Goal: Task Accomplishment & Management: Manage account settings

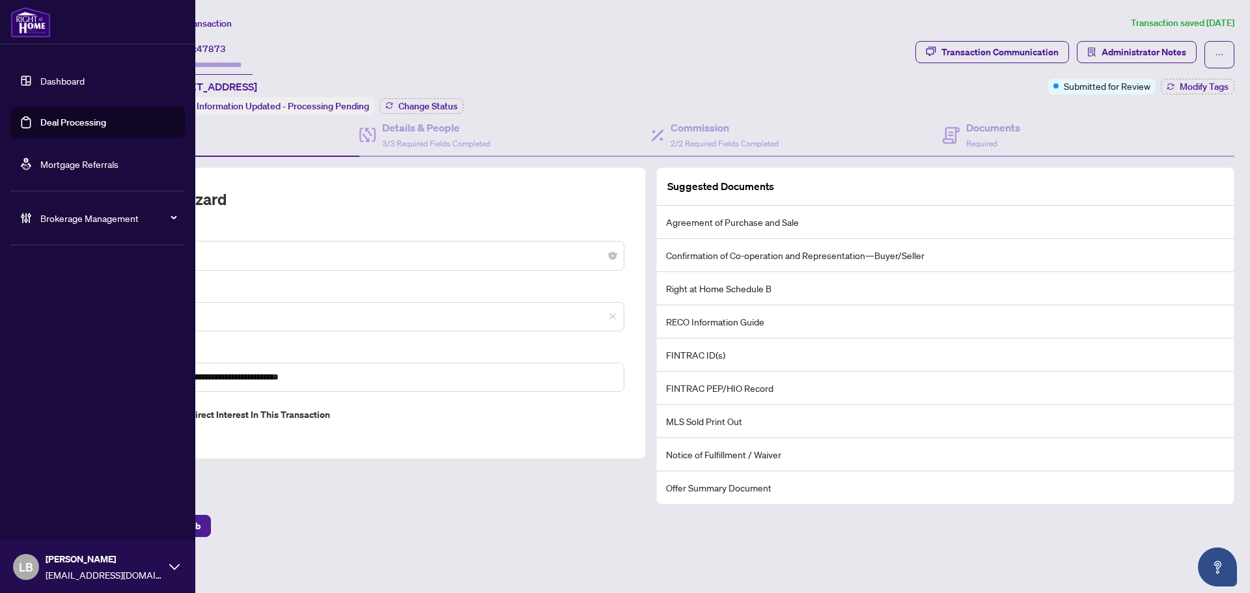
click at [62, 80] on link "Dashboard" at bounding box center [62, 81] width 44 height 12
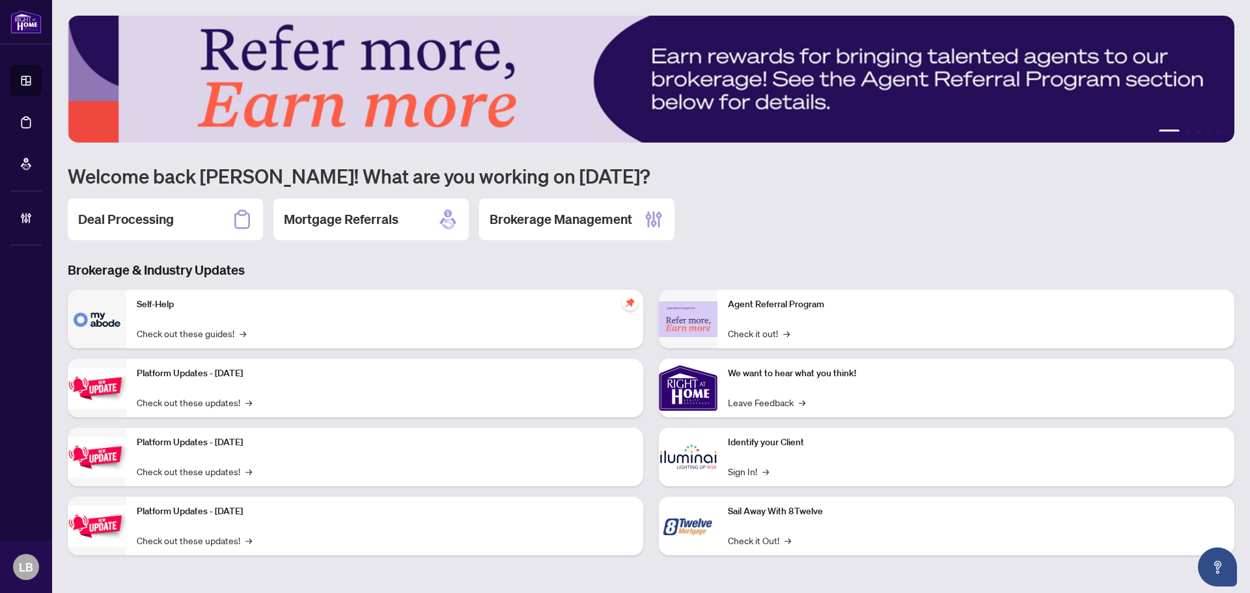
click at [177, 221] on div "Deal Processing" at bounding box center [165, 220] width 195 height 42
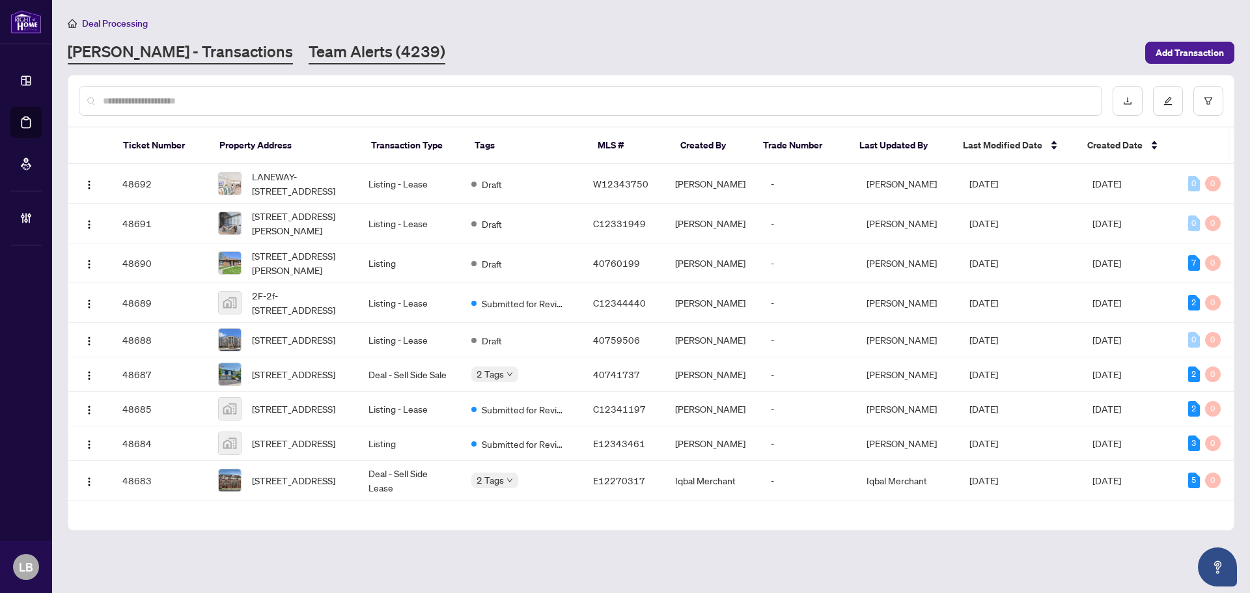
click at [309, 53] on link "Team Alerts (4239)" at bounding box center [377, 52] width 137 height 23
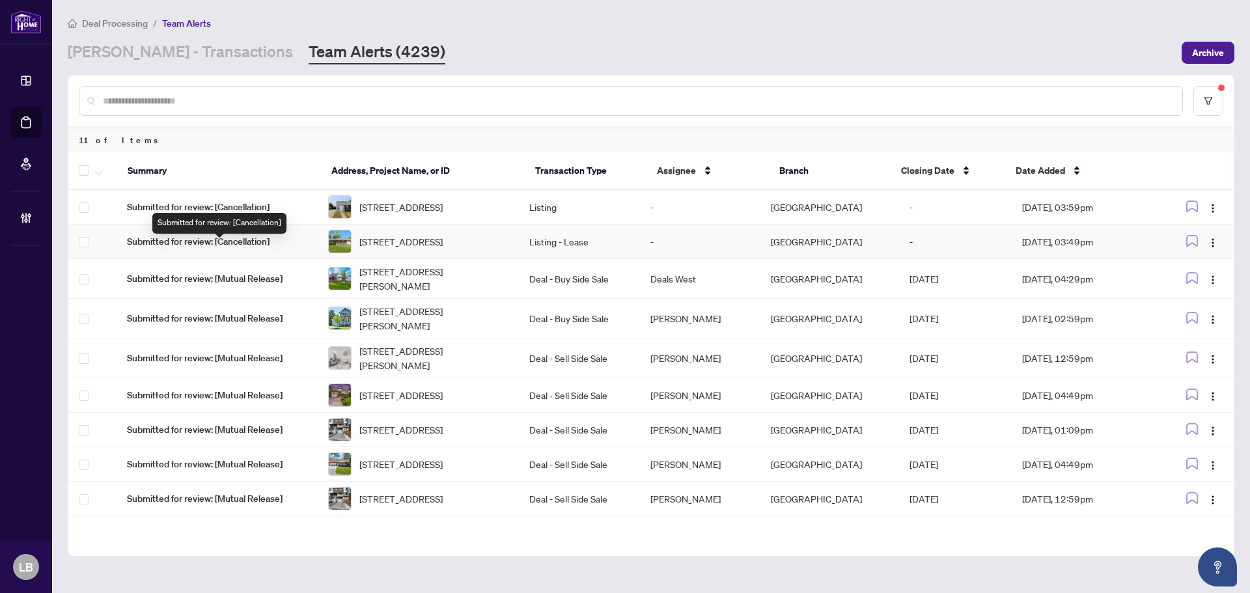
click at [204, 249] on span "Submitted for review: [Cancellation]" at bounding box center [217, 241] width 180 height 14
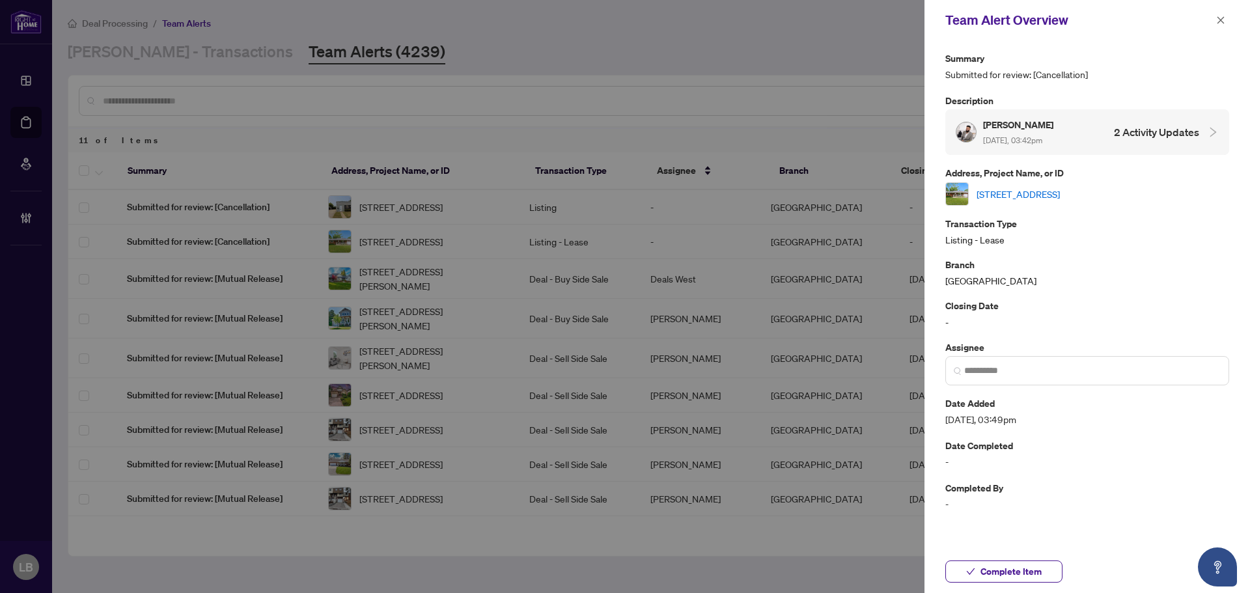
click at [1030, 191] on link "[STREET_ADDRESS]" at bounding box center [1018, 194] width 83 height 14
click at [1221, 17] on icon "close" at bounding box center [1220, 20] width 9 height 9
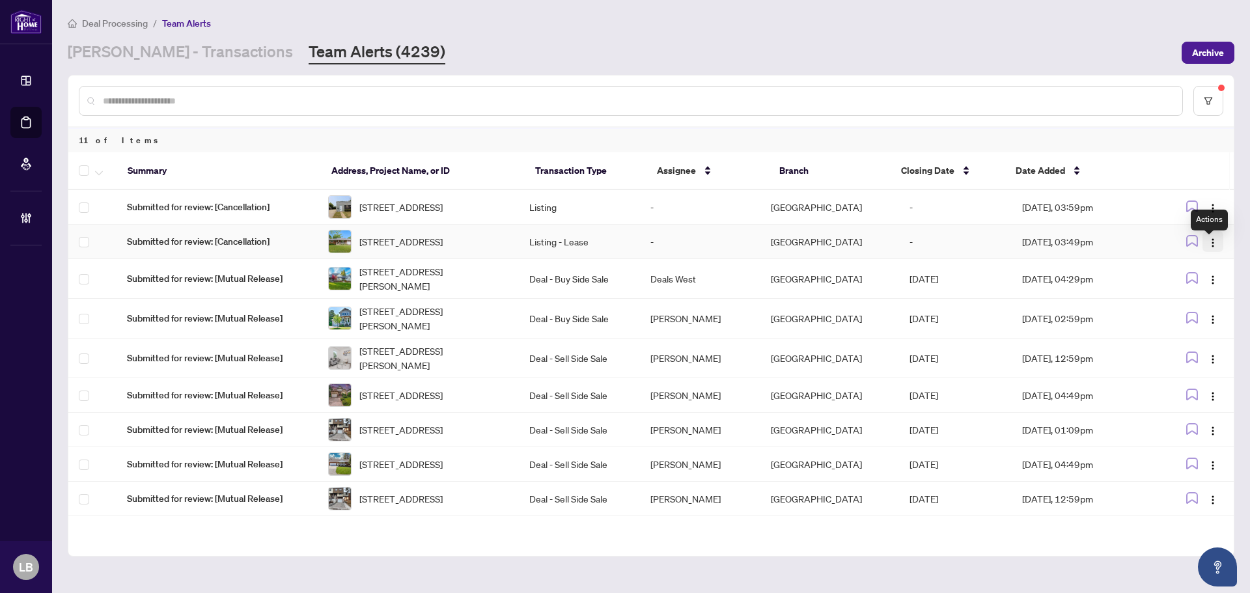
click at [1208, 248] on img "button" at bounding box center [1213, 243] width 10 height 10
click at [1184, 317] on span "Complete Item" at bounding box center [1178, 316] width 61 height 14
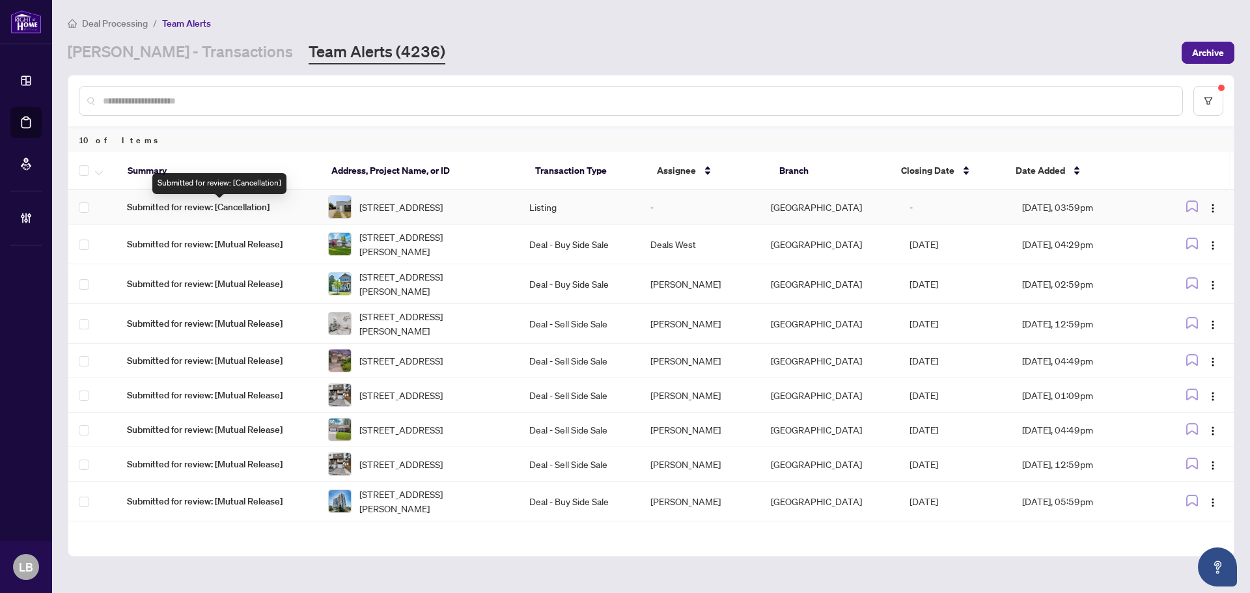
click at [212, 208] on span "Submitted for review: [Cancellation]" at bounding box center [217, 207] width 180 height 14
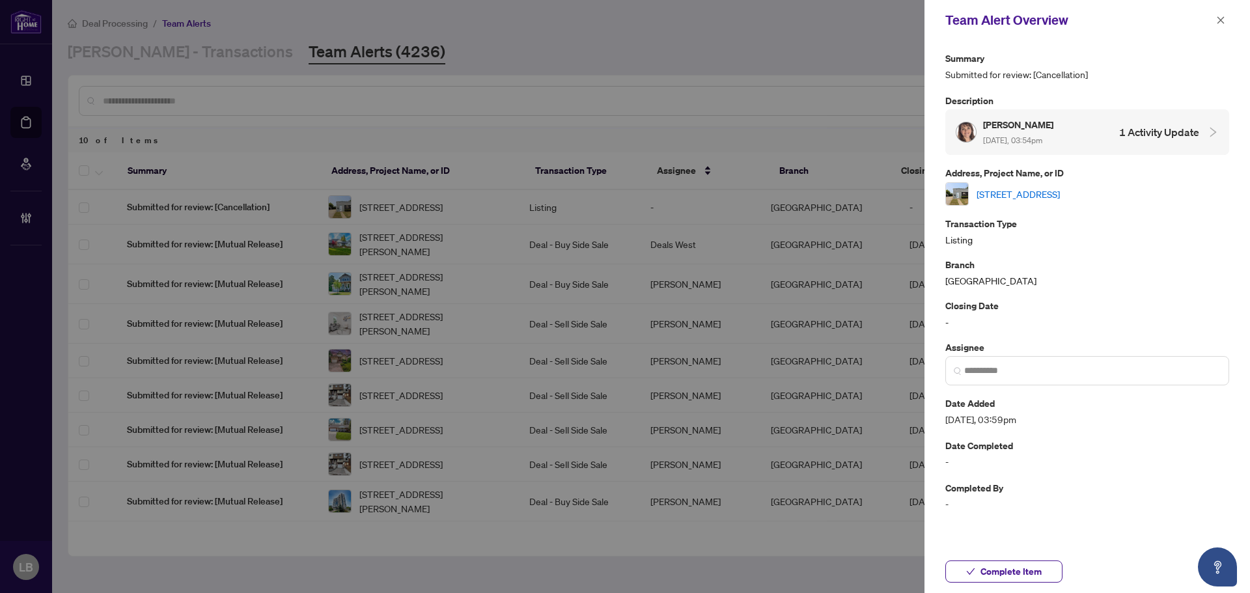
click at [1003, 193] on link "7 Beech St, St. Catharines, Ontario L2R 2B6, Canada" at bounding box center [1018, 194] width 83 height 14
click at [1220, 21] on icon "close" at bounding box center [1220, 19] width 7 height 7
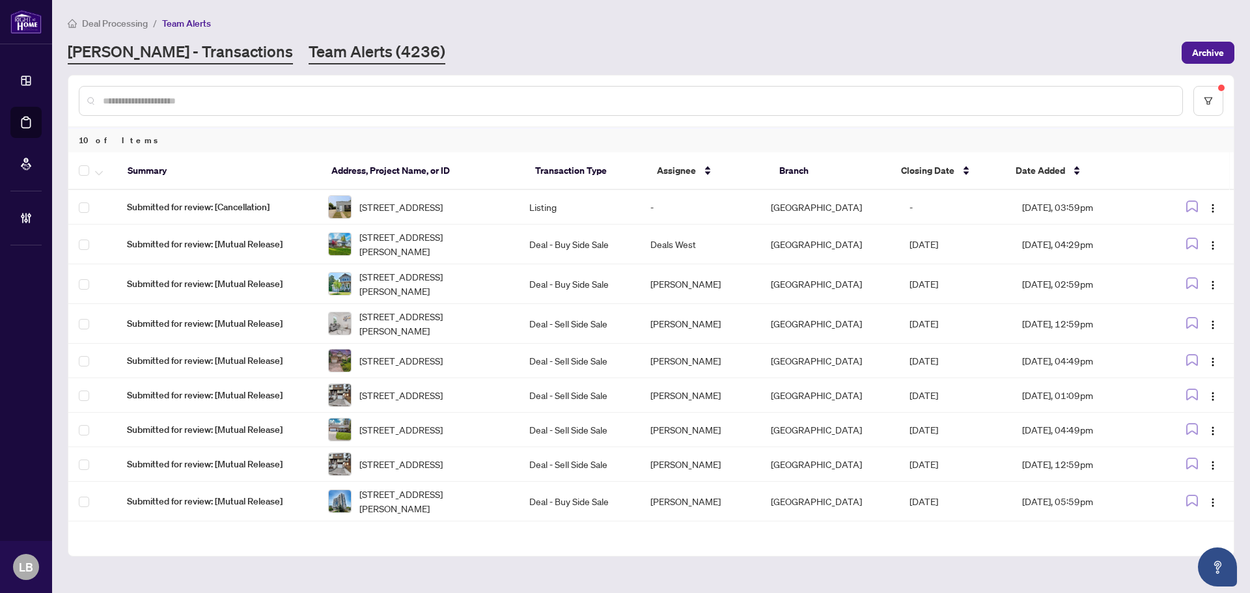
click at [132, 53] on link "RAHR - Transactions" at bounding box center [180, 52] width 225 height 23
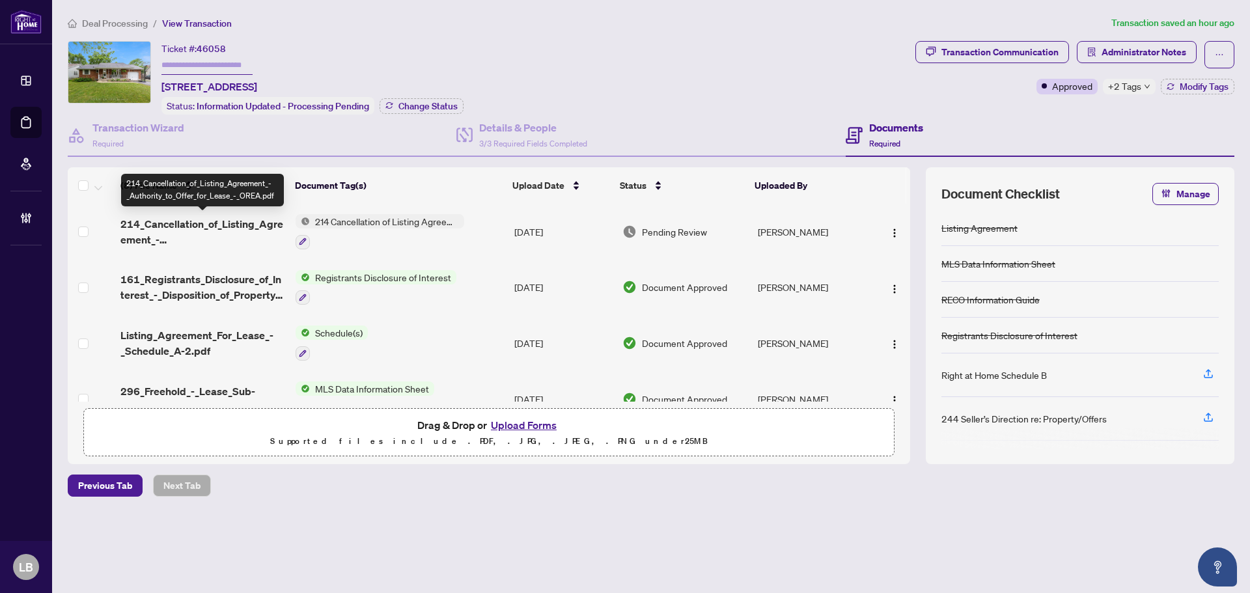
click at [208, 226] on span "214_Cancellation_of_Listing_Agreement_-_Authority_to_Offer_for_Lease_-_OREA.pdf" at bounding box center [202, 231] width 165 height 31
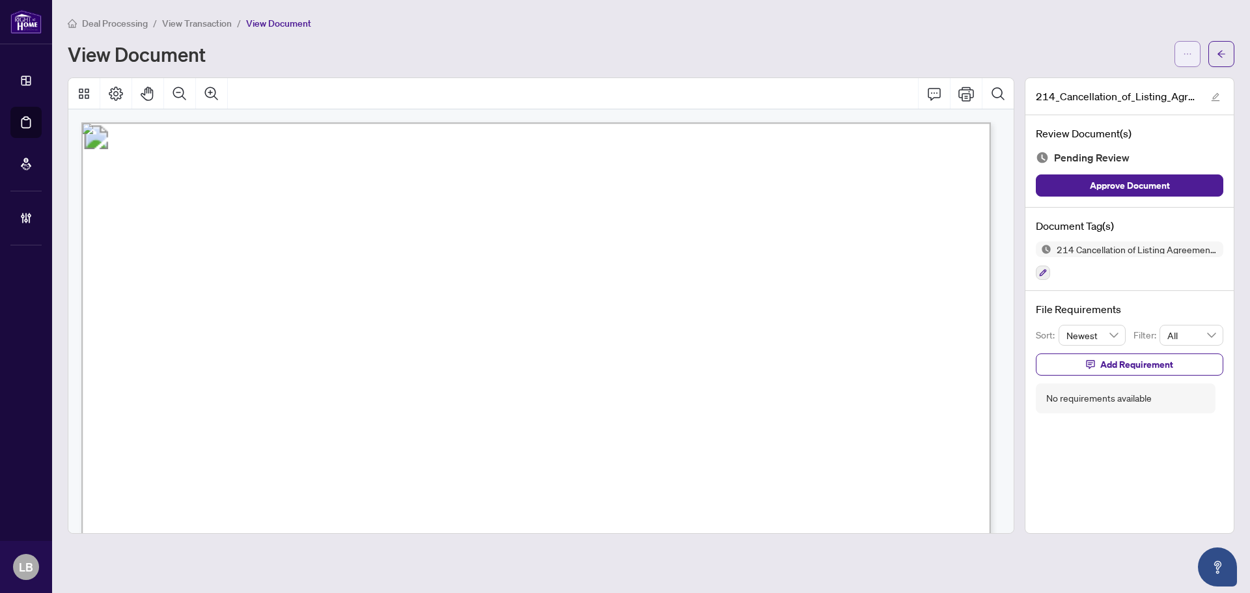
click at [1185, 46] on span "button" at bounding box center [1187, 54] width 9 height 21
click at [1126, 77] on span "Download" at bounding box center [1140, 82] width 99 height 14
click at [1221, 49] on icon "arrow-left" at bounding box center [1221, 53] width 9 height 9
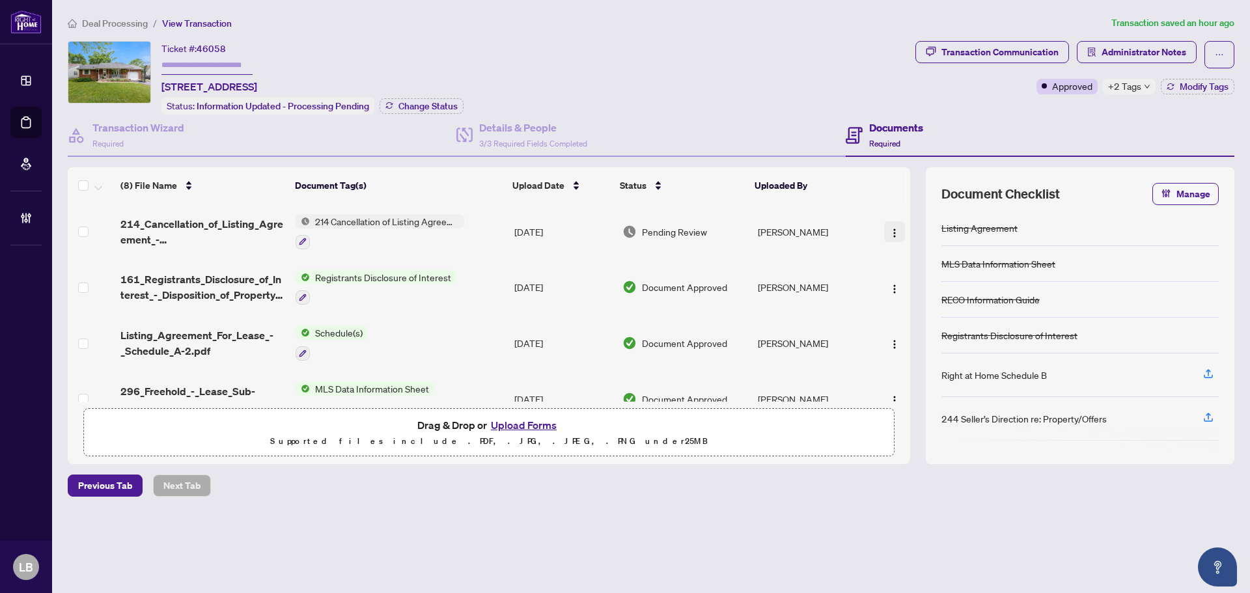
click at [889, 231] on img "button" at bounding box center [894, 233] width 10 height 10
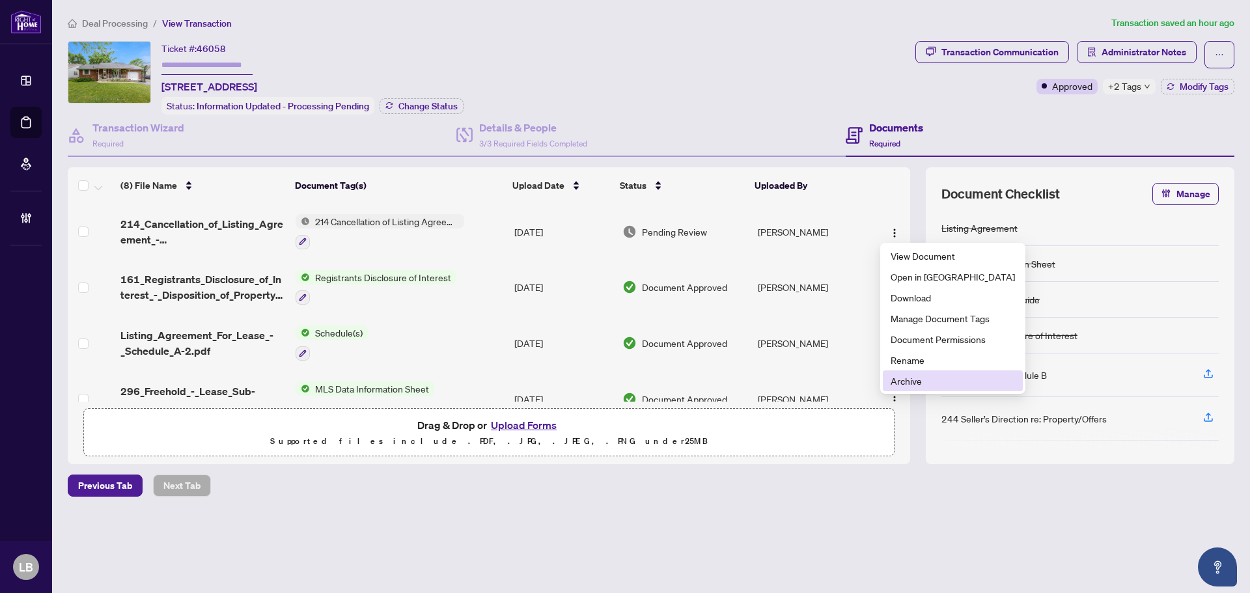
click at [896, 381] on span "Archive" at bounding box center [953, 381] width 124 height 14
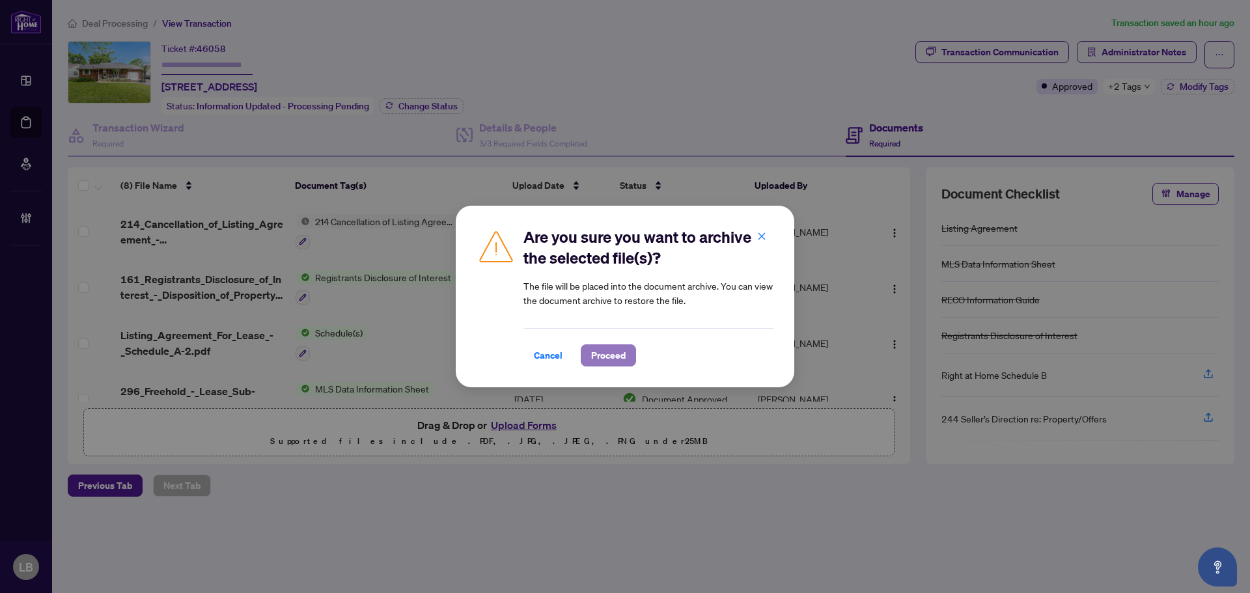
click at [619, 352] on span "Proceed" at bounding box center [608, 355] width 35 height 21
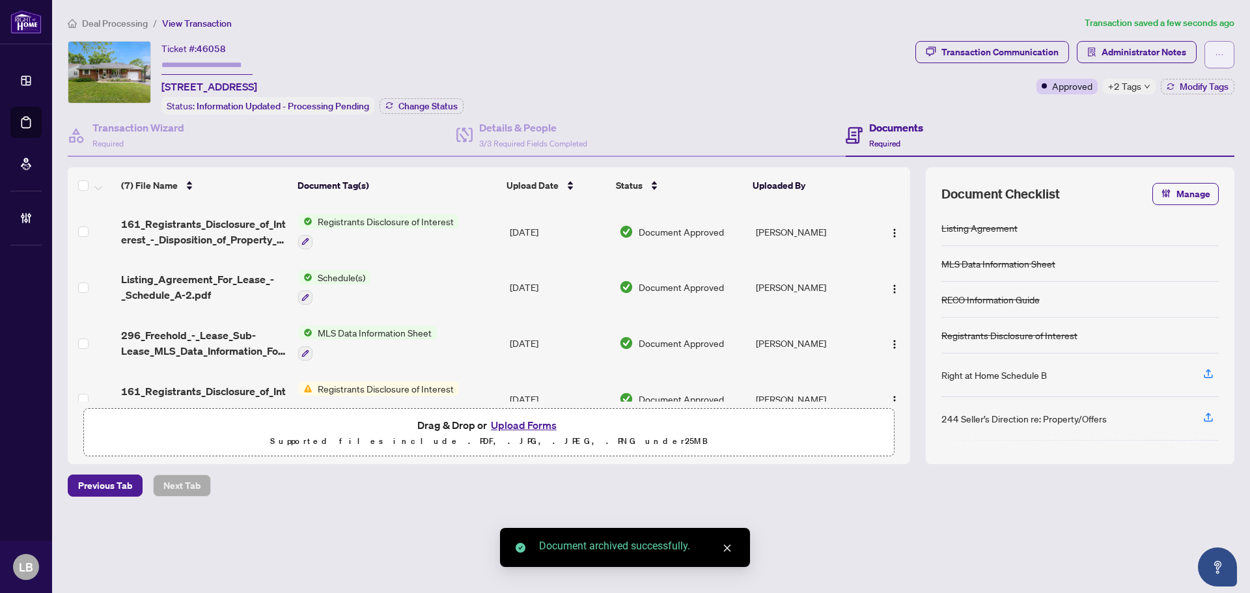
click at [1219, 48] on span "button" at bounding box center [1219, 54] width 9 height 21
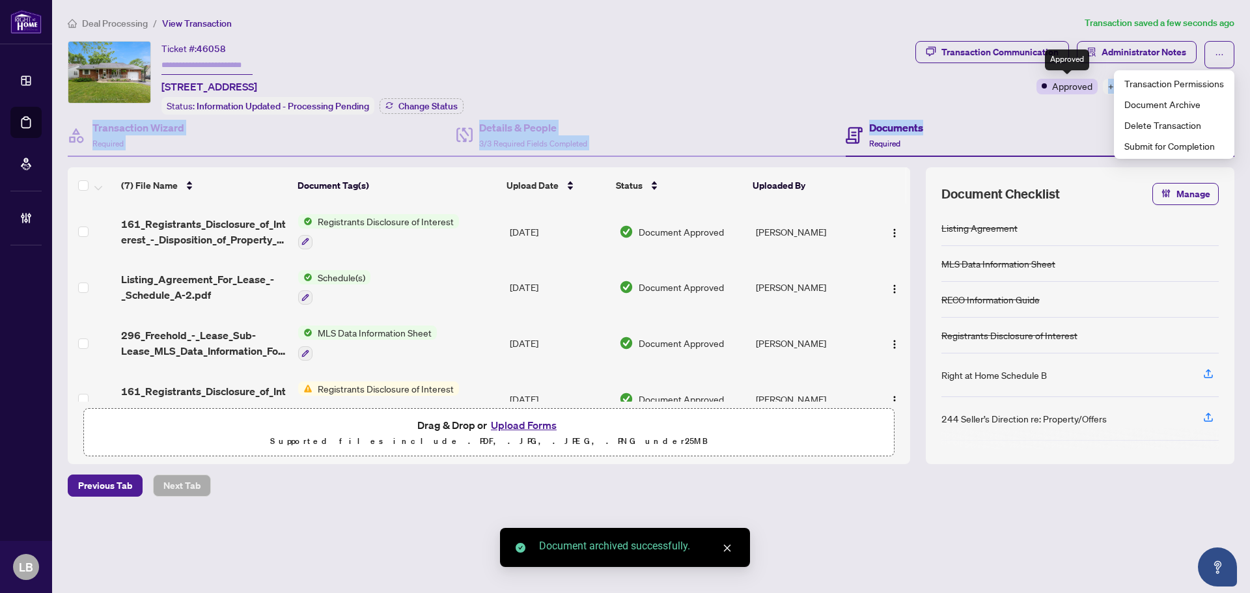
drag, startPoint x: 1073, startPoint y: 113, endPoint x: 1102, endPoint y: 109, distance: 28.9
click at [1074, 113] on div "Ticket #: 46058 [STREET_ADDRESS] Status: Information Updated - Processing Pendi…" at bounding box center [650, 252] width 1177 height 423
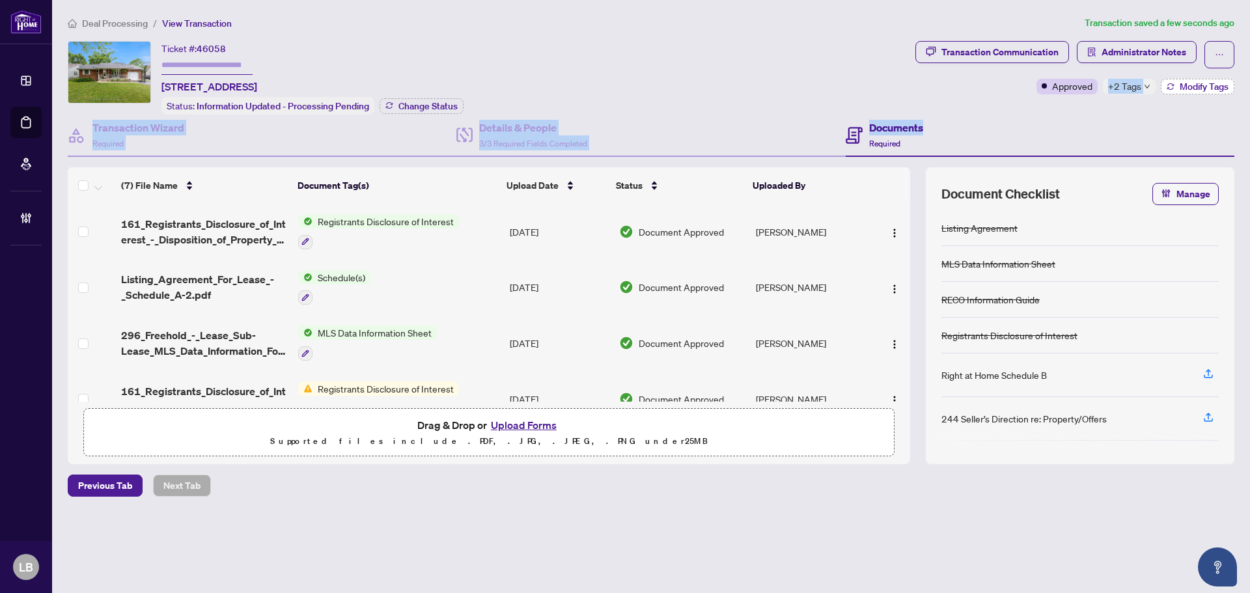
click at [1195, 83] on span "Modify Tags" at bounding box center [1204, 86] width 49 height 9
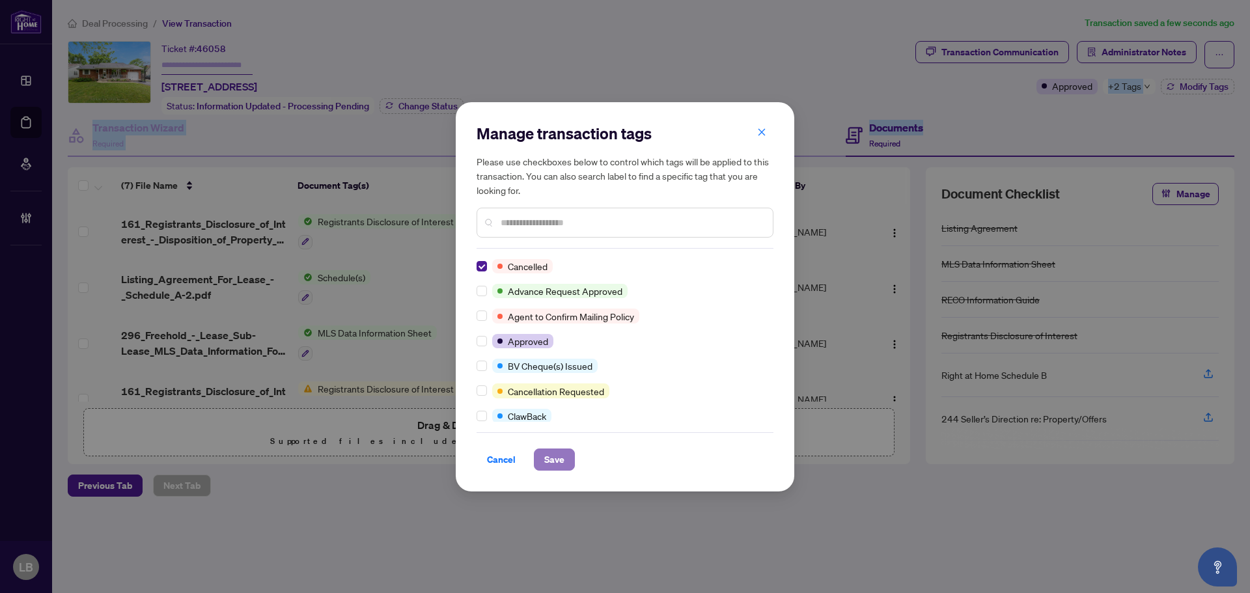
click at [565, 458] on button "Save" at bounding box center [554, 460] width 41 height 22
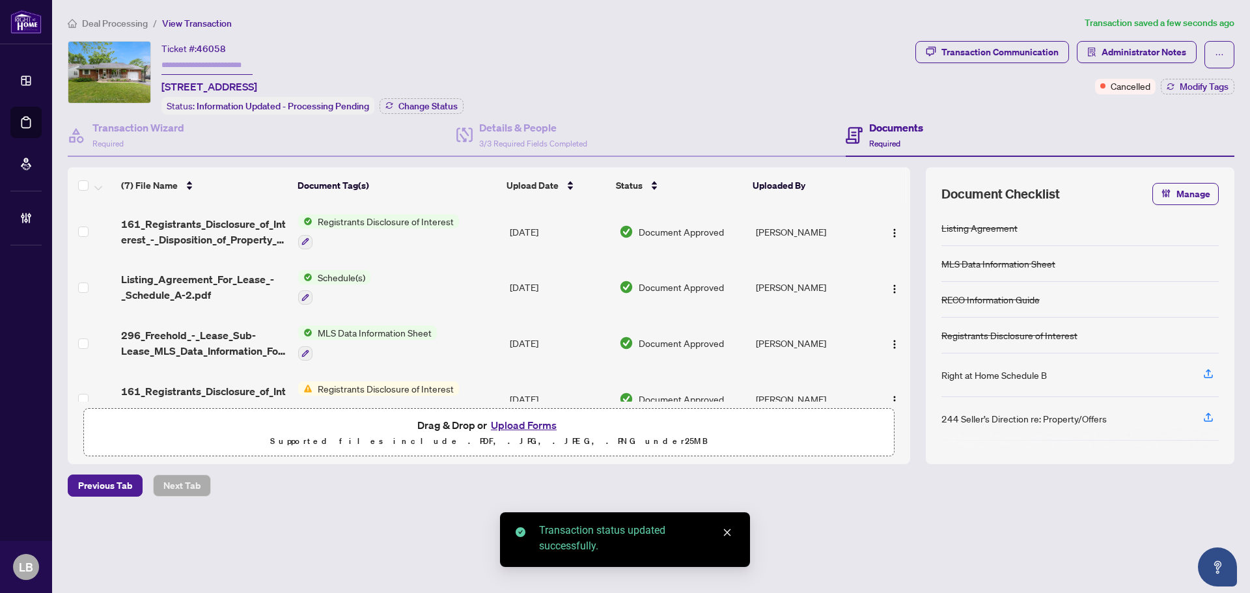
click at [665, 84] on div "Ticket #: 46058 [STREET_ADDRESS] Status: Information Updated - Processing Pendi…" at bounding box center [489, 78] width 842 height 74
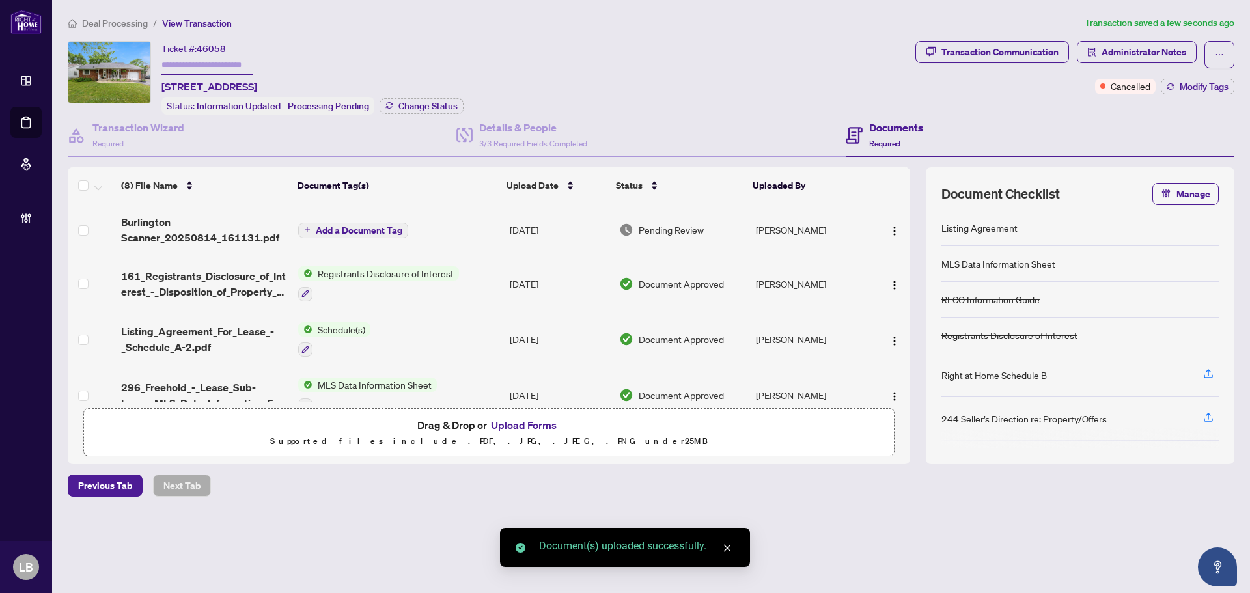
click at [384, 230] on span "Add a Document Tag" at bounding box center [359, 230] width 87 height 9
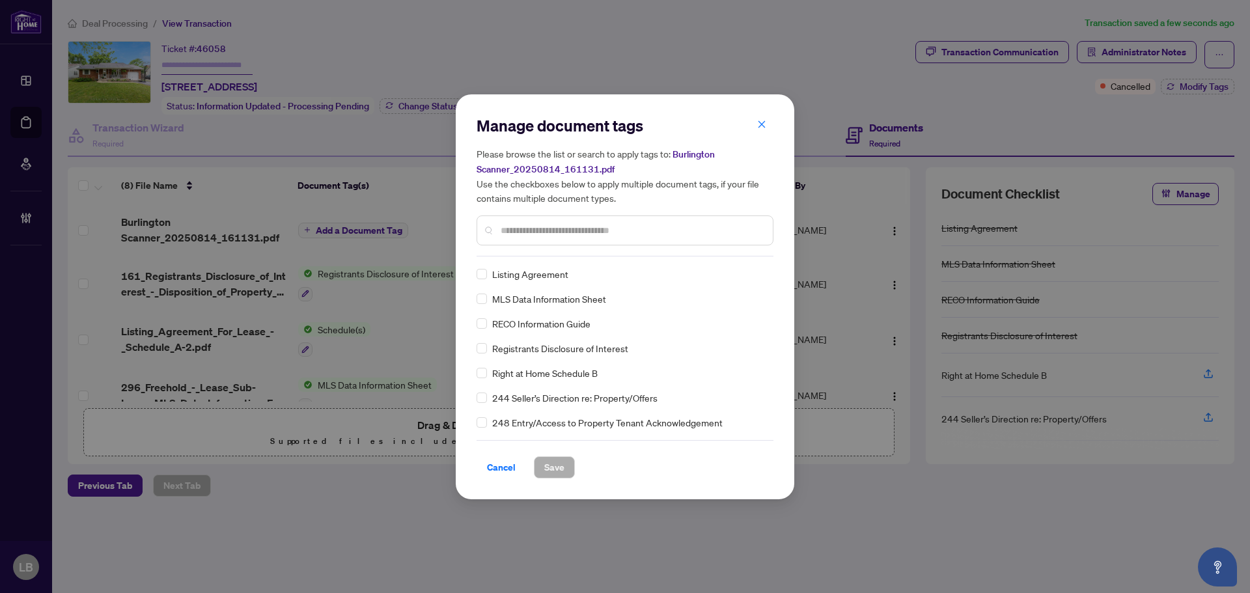
click at [538, 230] on input "text" at bounding box center [632, 230] width 262 height 14
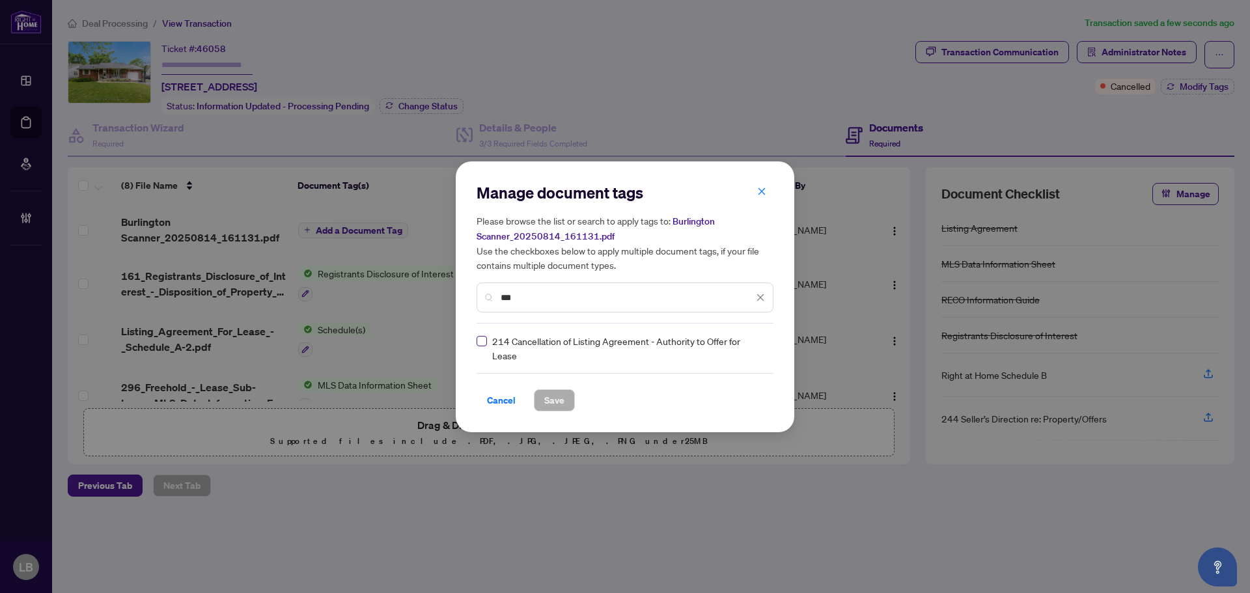
type input "***"
click at [749, 348] on img at bounding box center [746, 348] width 13 height 13
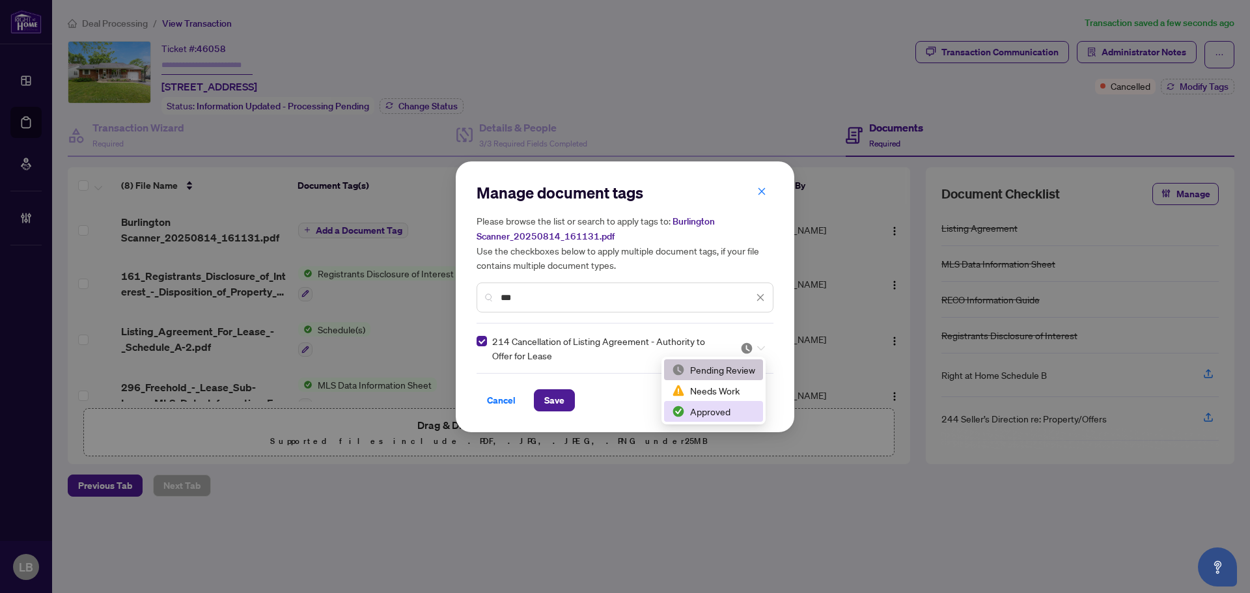
click at [701, 411] on div "Approved" at bounding box center [713, 411] width 83 height 14
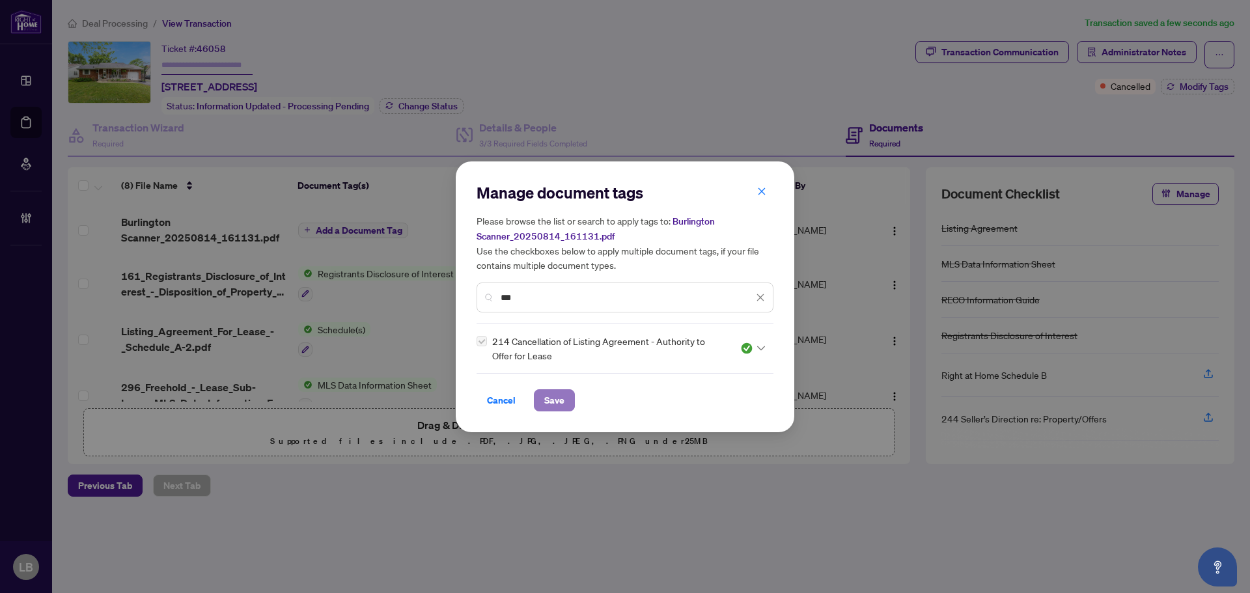
click at [559, 397] on span "Save" at bounding box center [554, 400] width 20 height 21
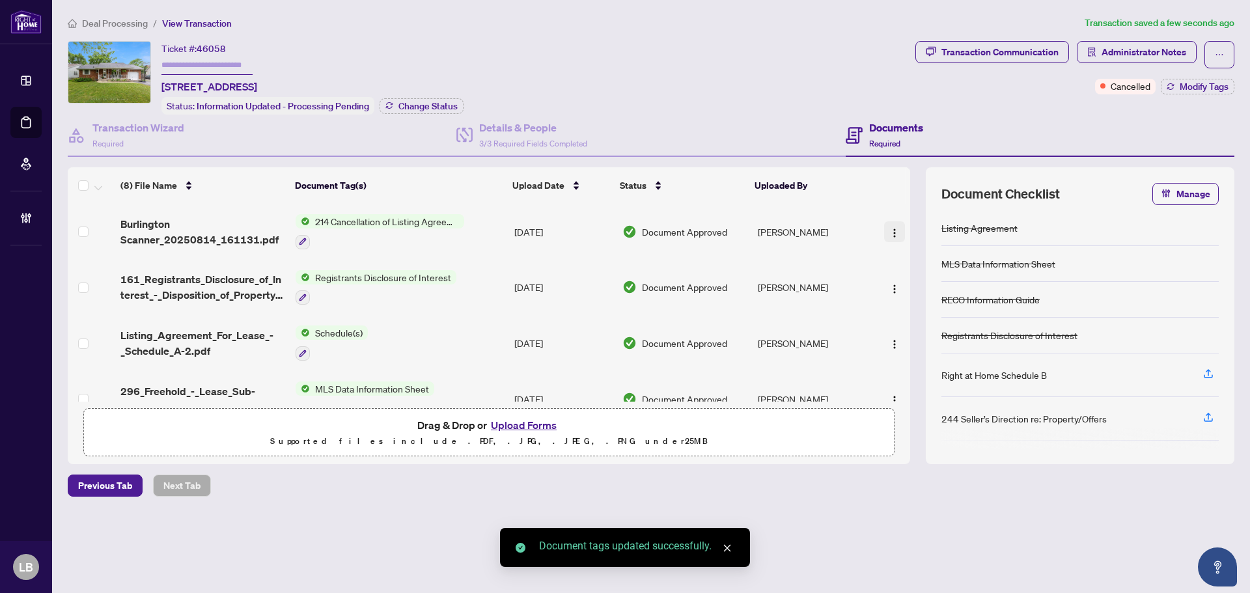
click at [889, 229] on img "button" at bounding box center [894, 233] width 10 height 10
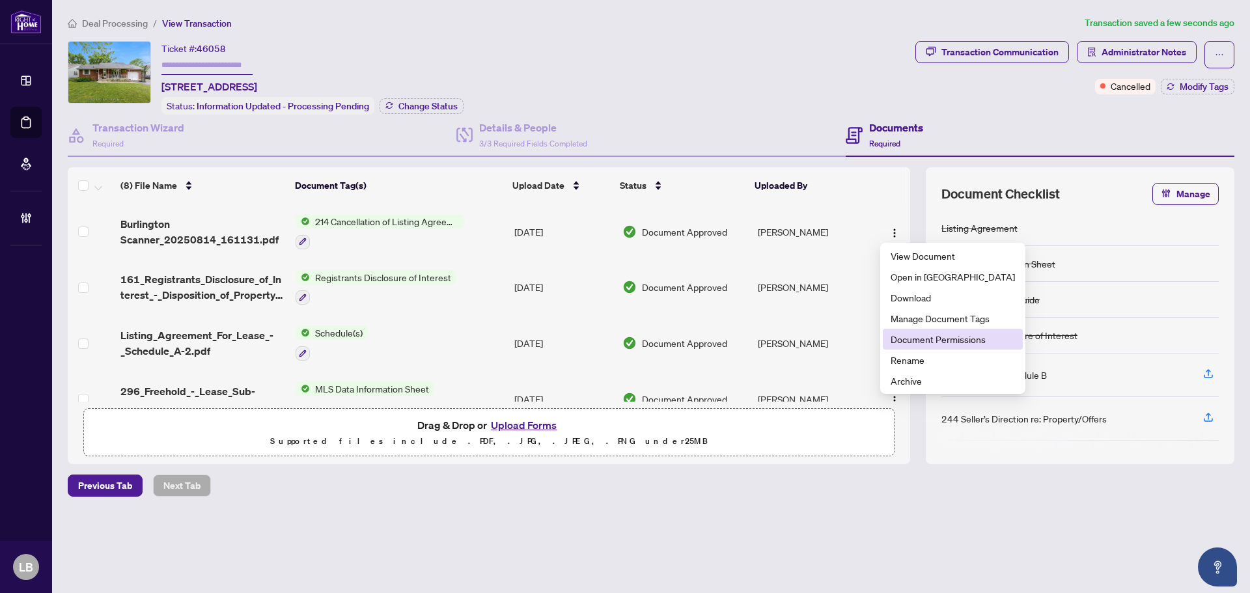
click at [913, 339] on span "Document Permissions" at bounding box center [953, 339] width 124 height 14
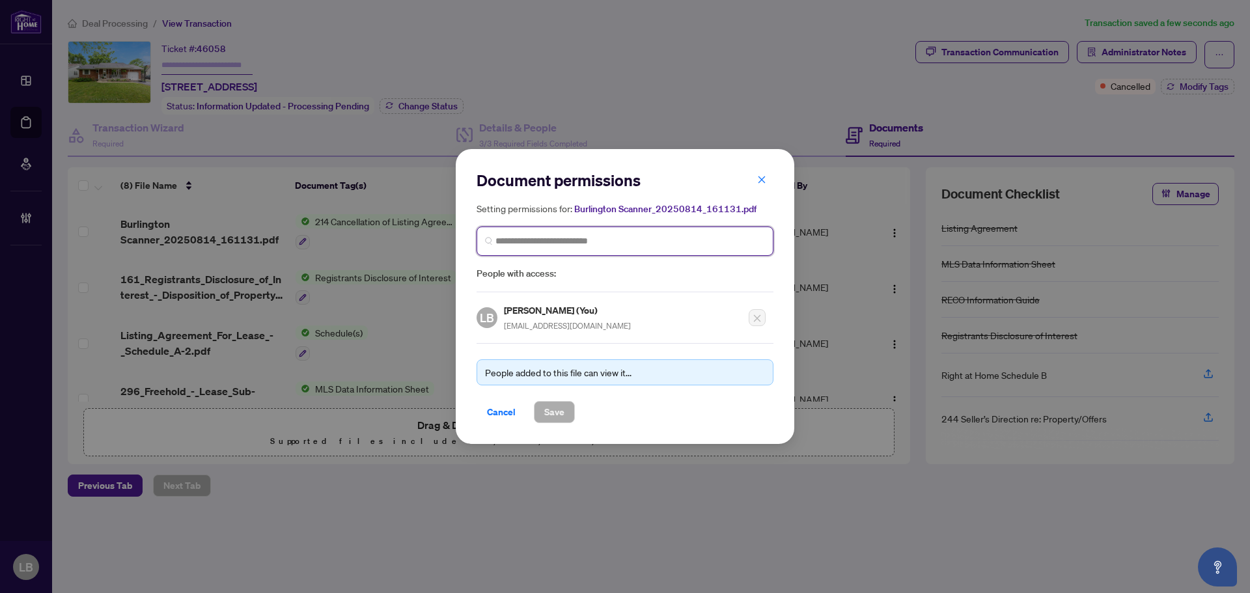
click at [550, 238] on input "search" at bounding box center [630, 241] width 270 height 14
type input "*******"
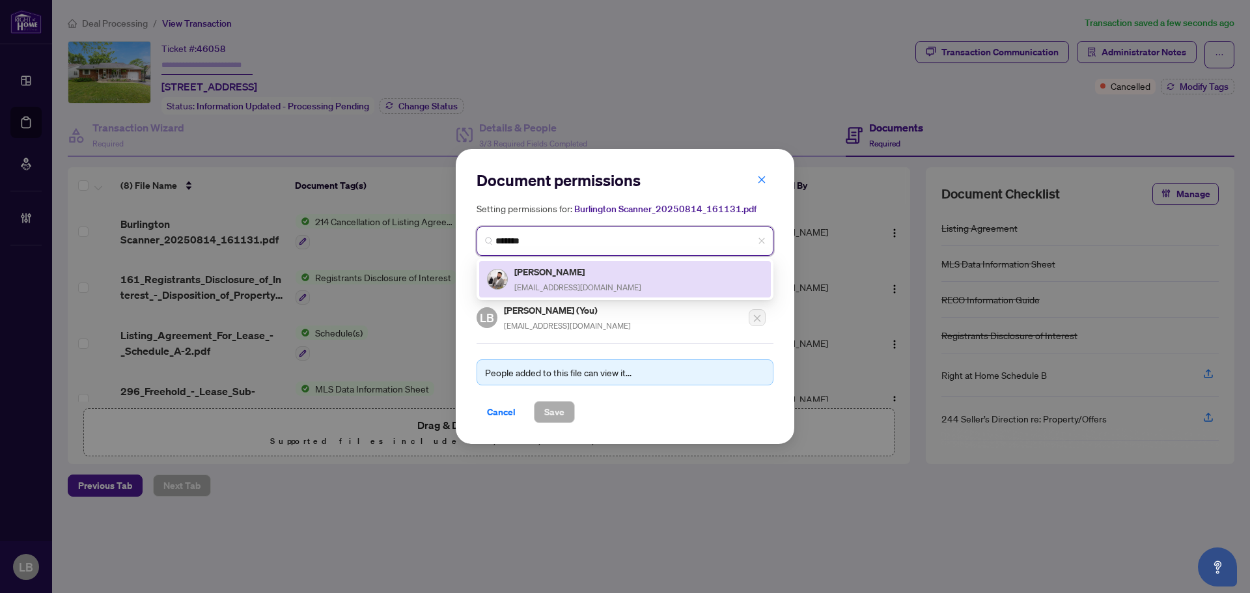
click at [558, 273] on h5 "[PERSON_NAME]" at bounding box center [577, 271] width 127 height 15
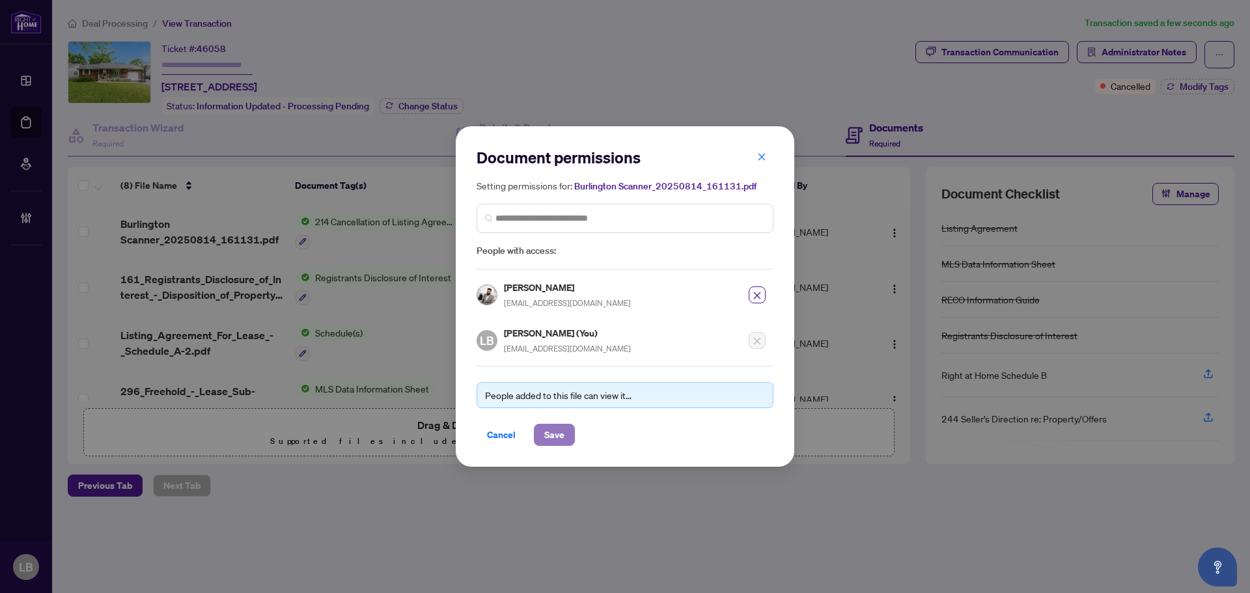
click at [548, 434] on span "Save" at bounding box center [554, 434] width 20 height 21
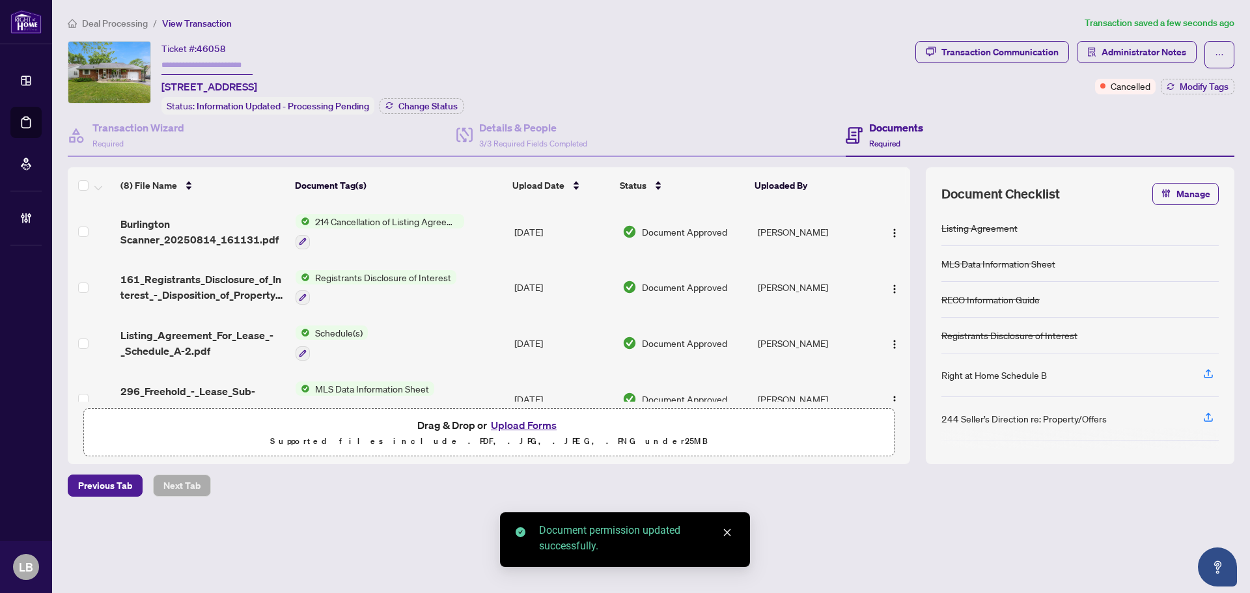
click at [376, 505] on div "Deal Processing / View Transaction Transaction saved a few seconds ago Ticket #…" at bounding box center [650, 279] width 1177 height 527
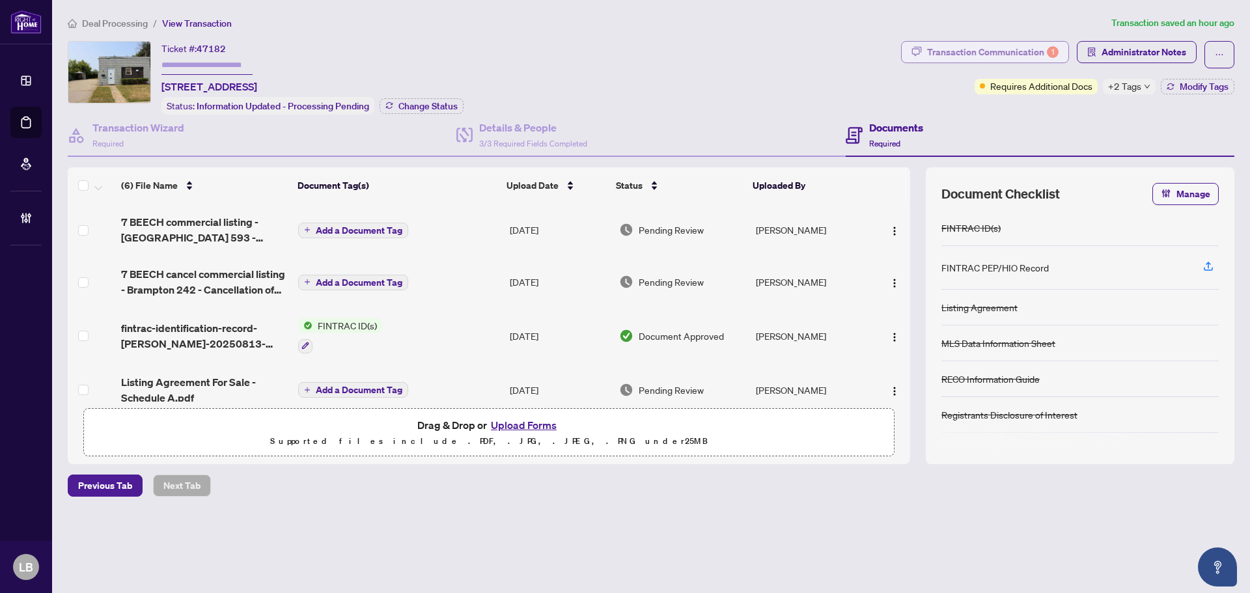
click at [1014, 46] on div "Transaction Communication 1" at bounding box center [993, 52] width 132 height 21
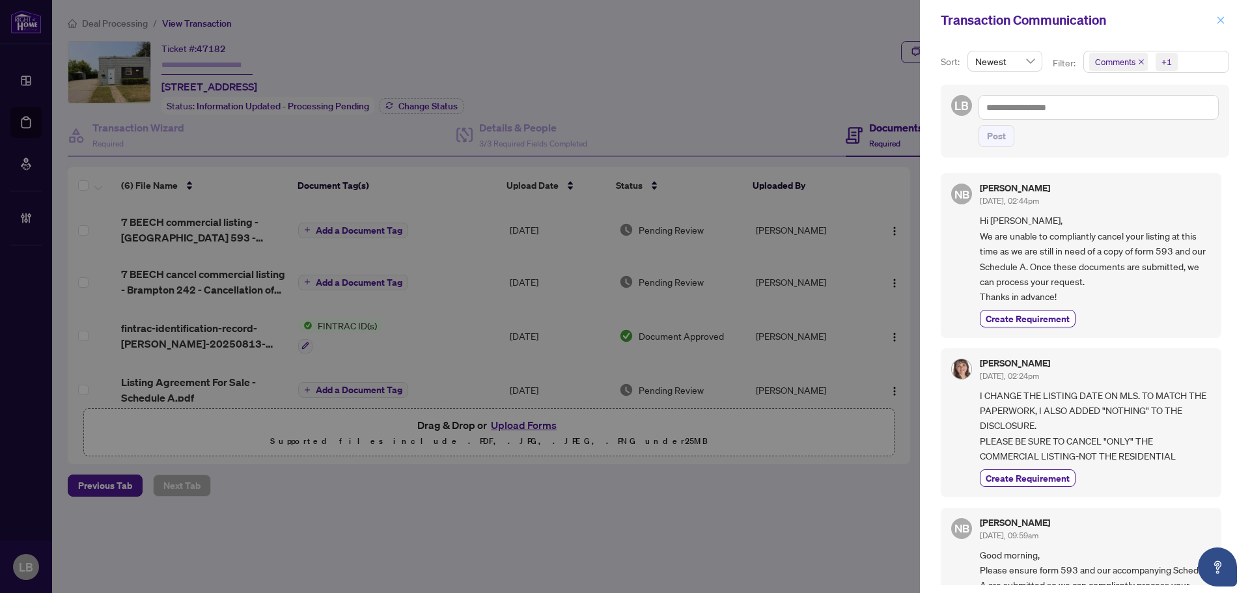
click at [1219, 16] on icon "close" at bounding box center [1220, 20] width 9 height 9
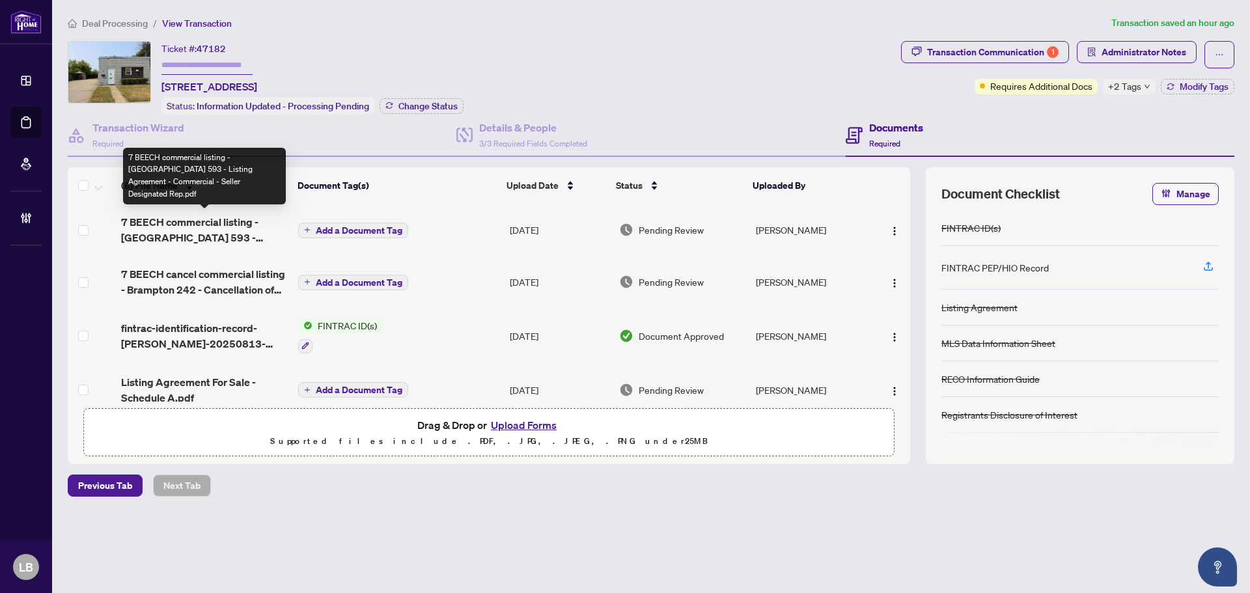
click at [179, 227] on span "7 BEECH commercial listing - Brampton 593 - Listing Agreement - Commercial - Se…" at bounding box center [204, 229] width 167 height 31
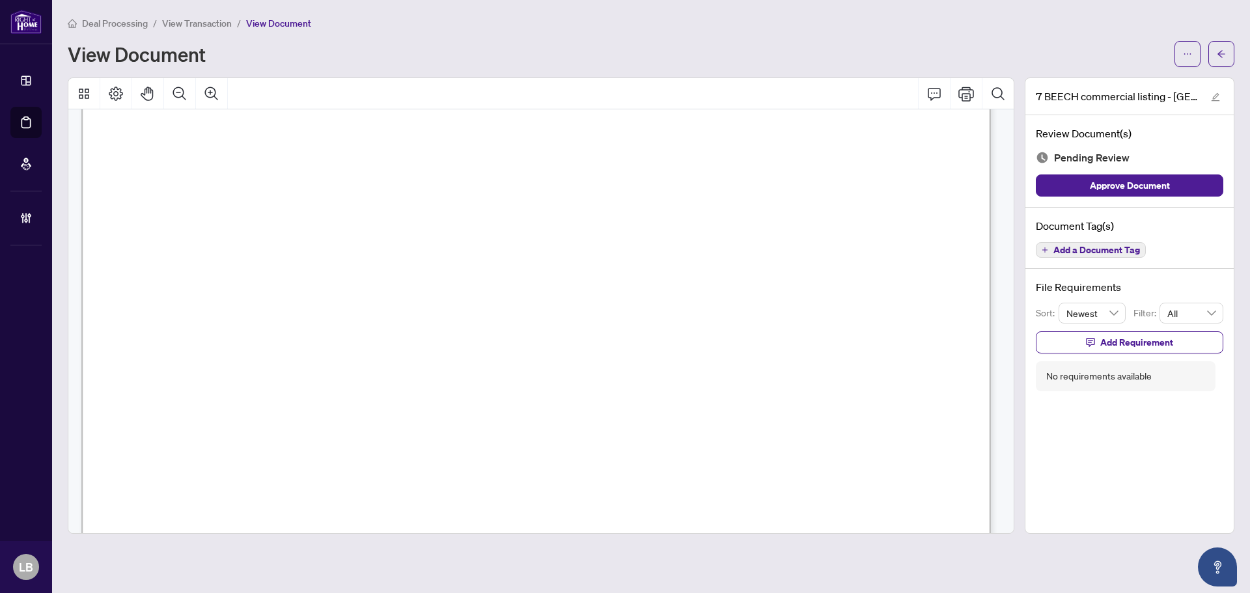
scroll to position [4036, 0]
click at [1223, 53] on icon "arrow-left" at bounding box center [1221, 53] width 9 height 9
